Goal: Book appointment/travel/reservation

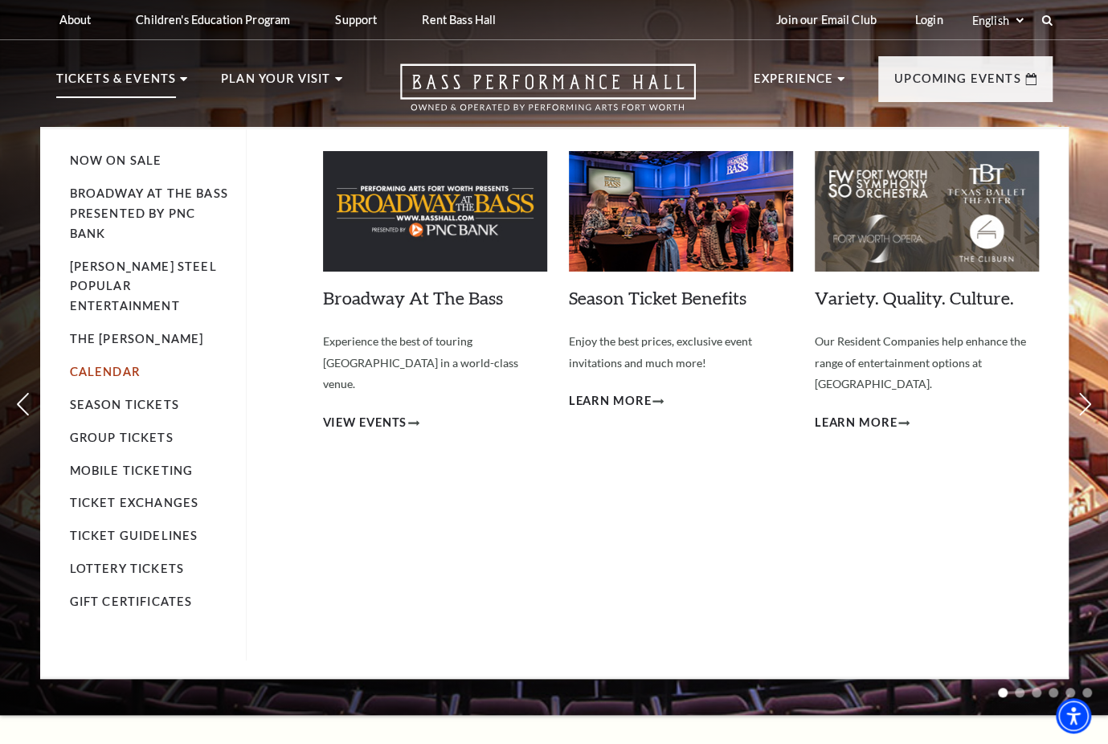
click at [112, 365] on link "Calendar" at bounding box center [105, 372] width 70 height 14
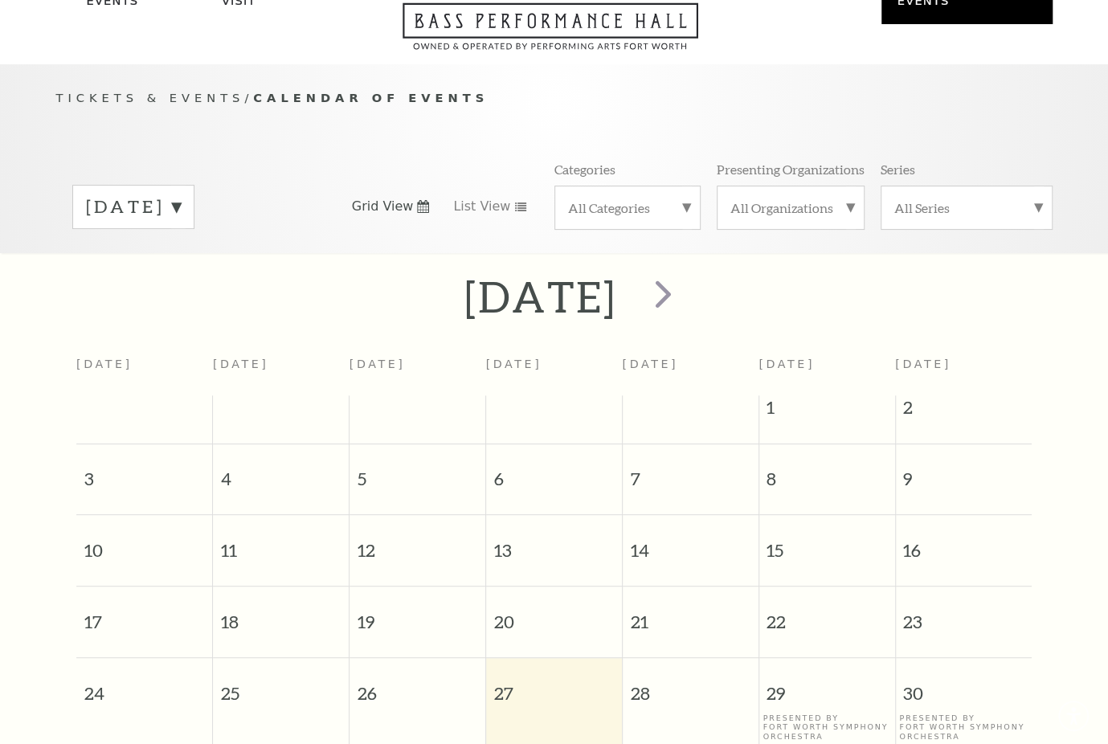
scroll to position [141, 0]
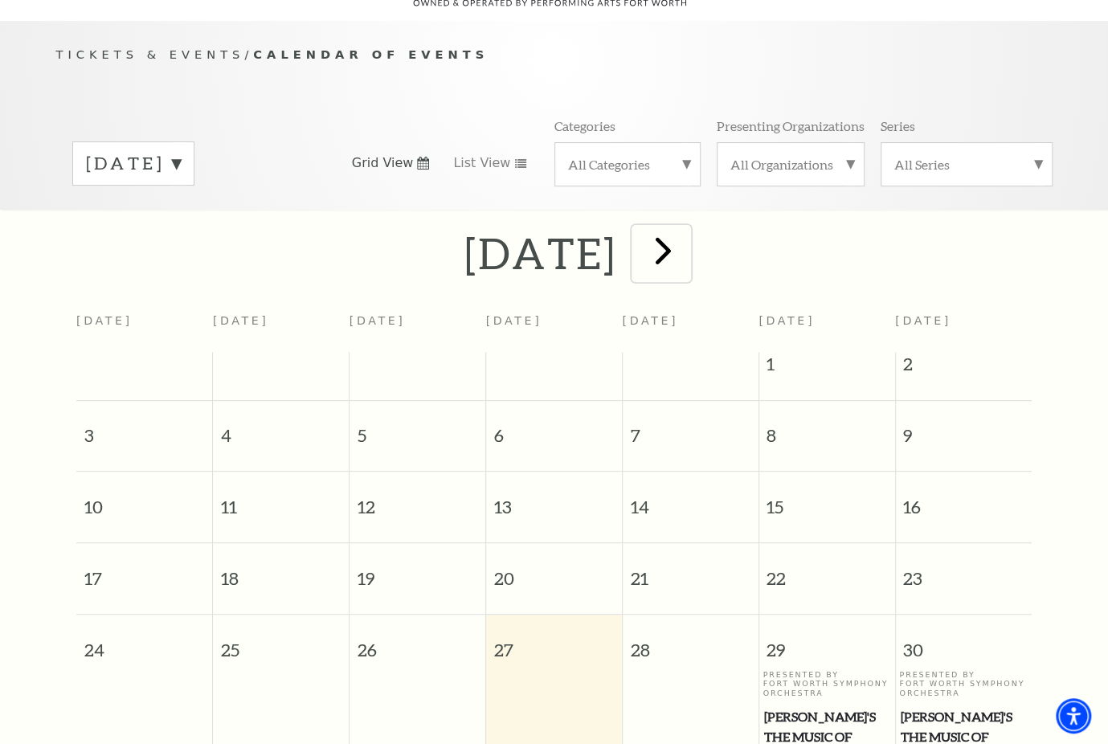
click at [686, 247] on span "next" at bounding box center [664, 250] width 46 height 46
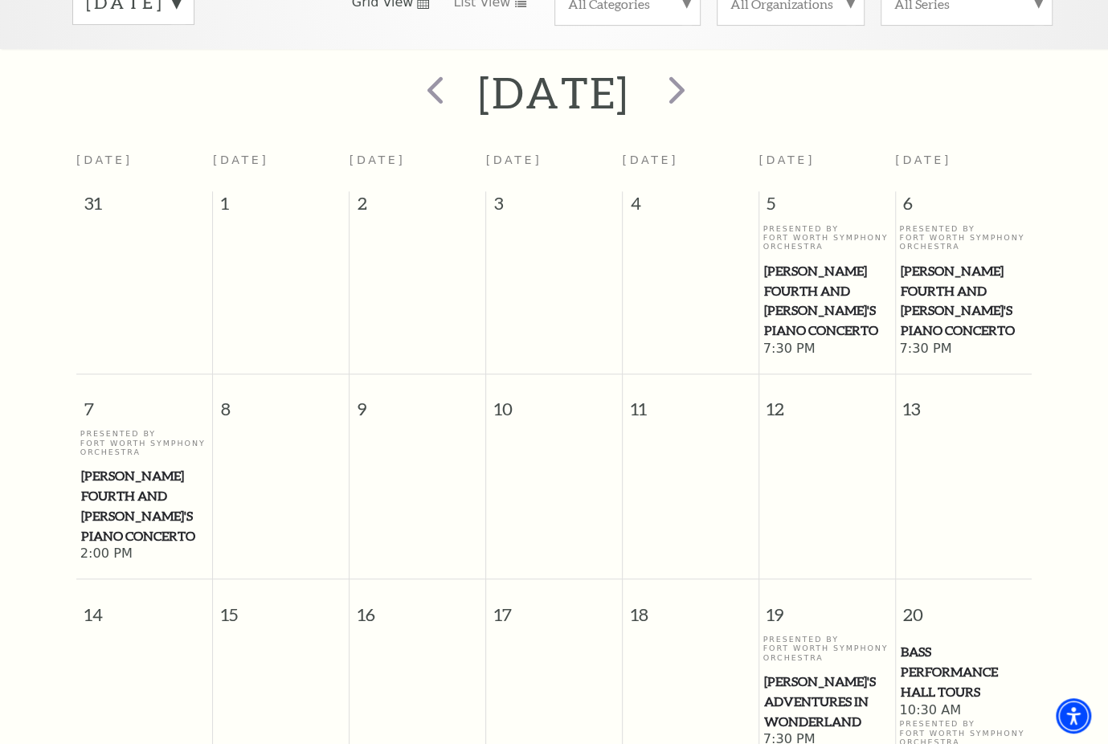
scroll to position [383, 0]
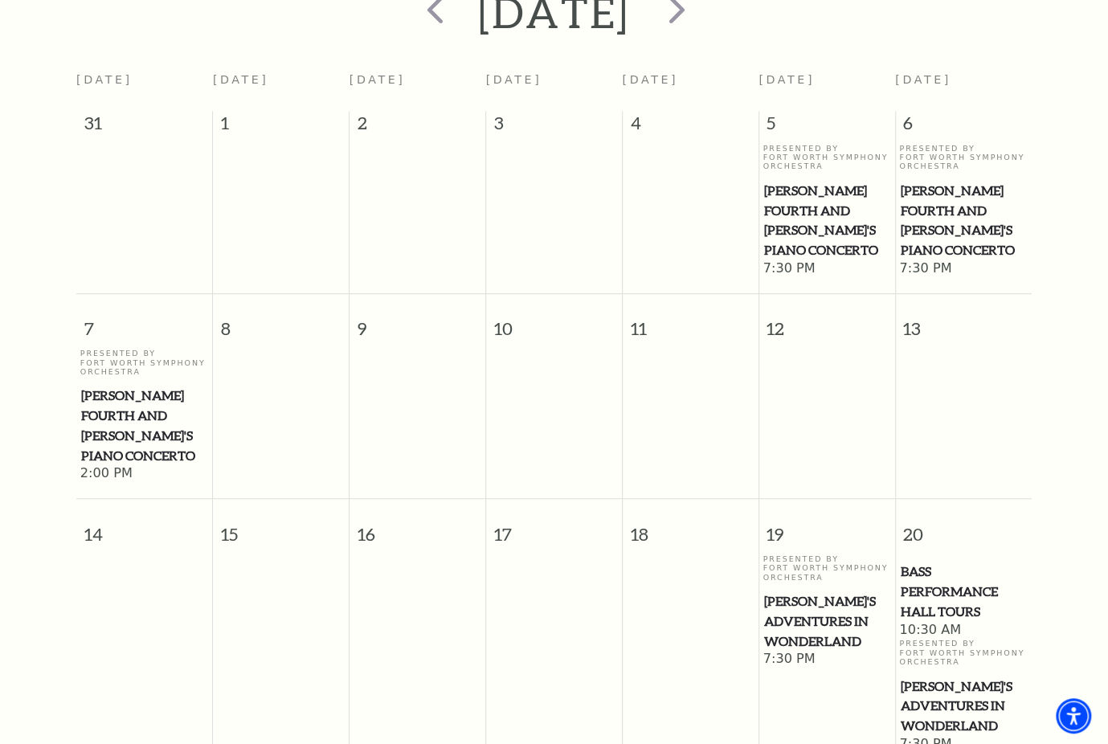
click at [947, 209] on span "[PERSON_NAME] Fourth and [PERSON_NAME]'s Piano Concerto" at bounding box center [963, 221] width 127 height 80
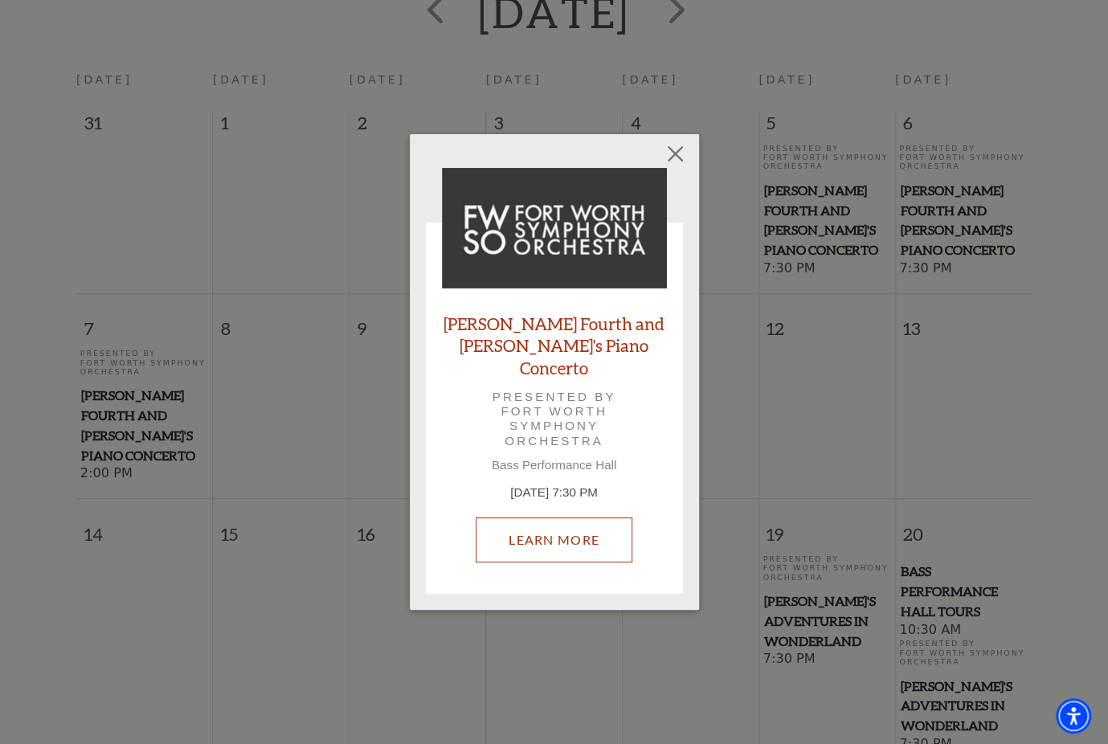
click at [563, 536] on link "Learn More" at bounding box center [554, 540] width 157 height 45
